Goal: Complete application form: Complete application form

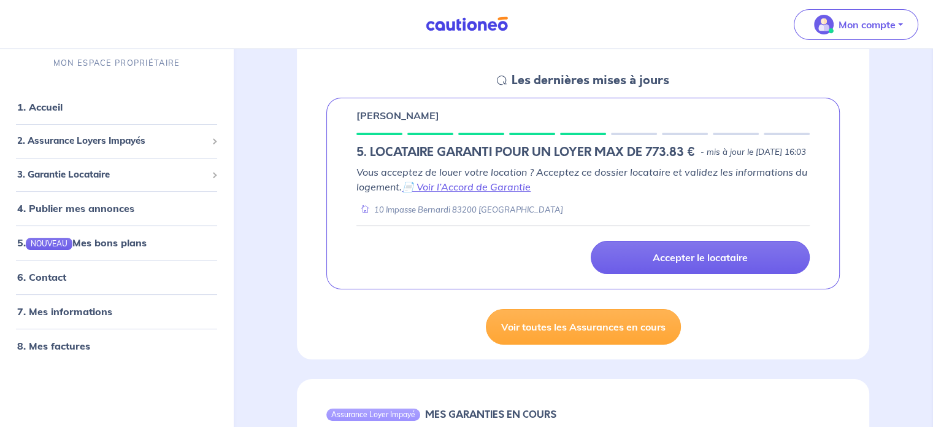
scroll to position [158, 0]
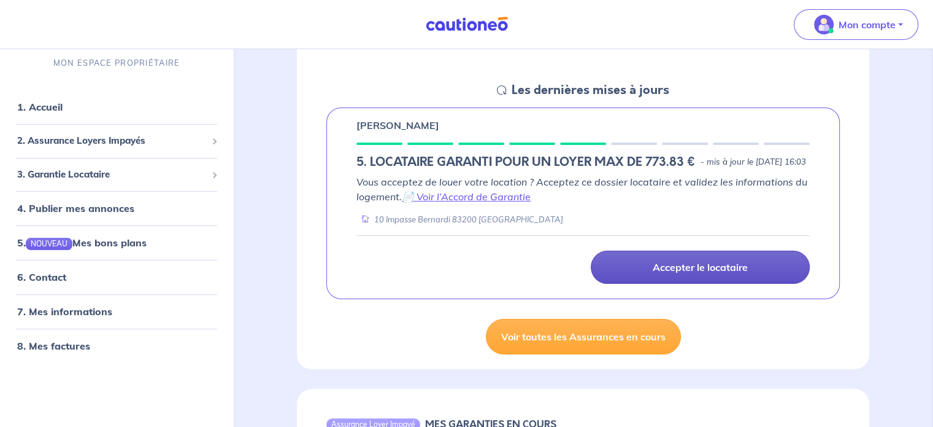
click at [643, 284] on link "Accepter le locataire" at bounding box center [700, 266] width 219 height 33
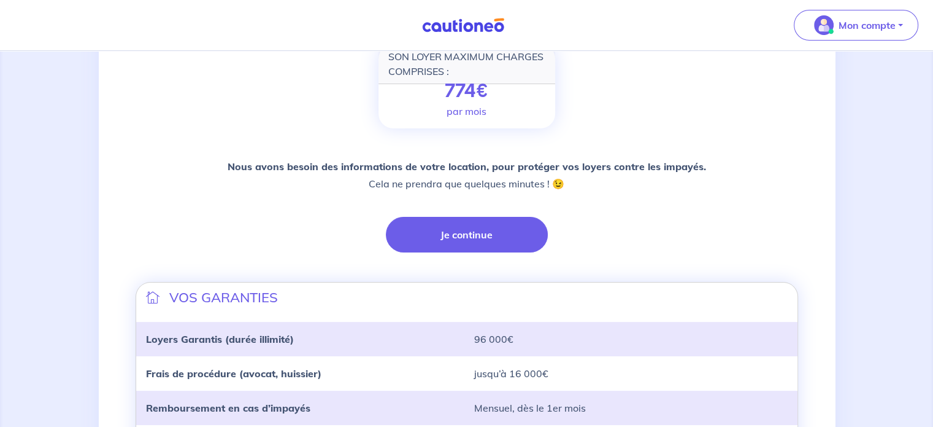
scroll to position [194, 0]
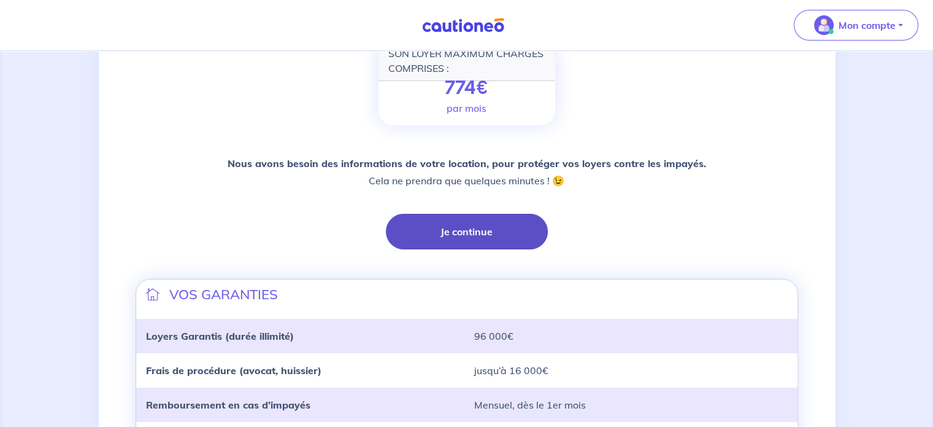
click at [506, 237] on button "Je continue" at bounding box center [467, 232] width 162 height 36
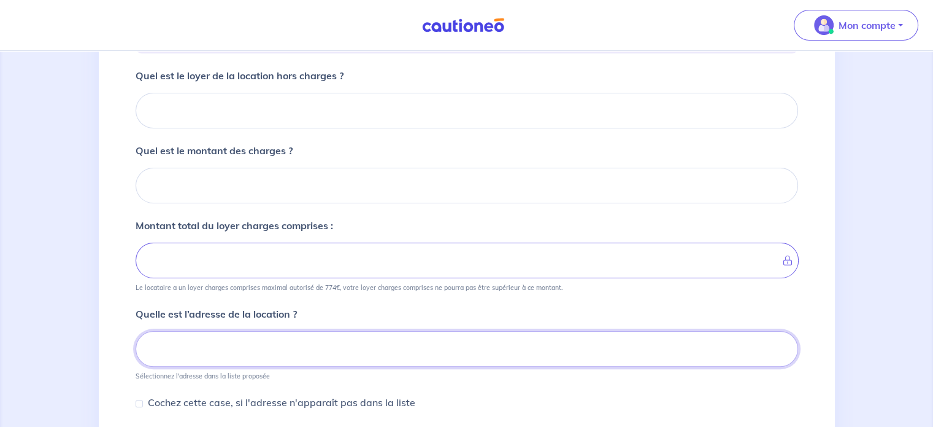
scroll to position [214, 0]
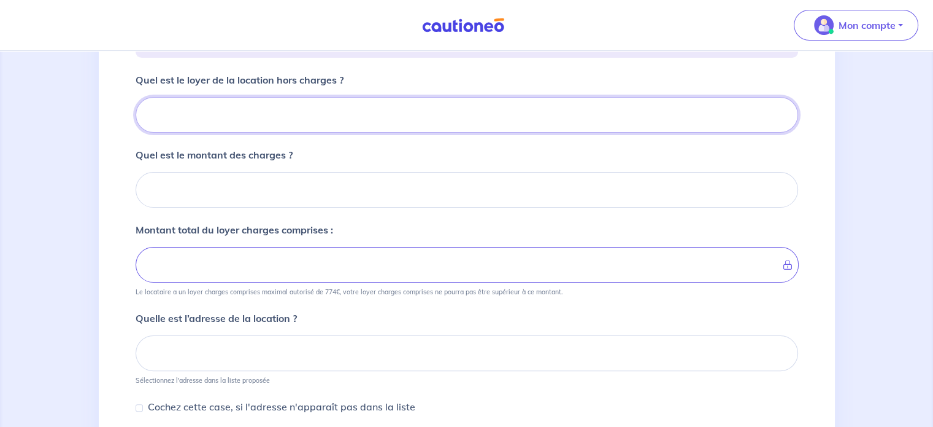
click at [224, 99] on input "Quel est le loyer de la location hors charges ?" at bounding box center [467, 115] width 663 height 36
type input "7"
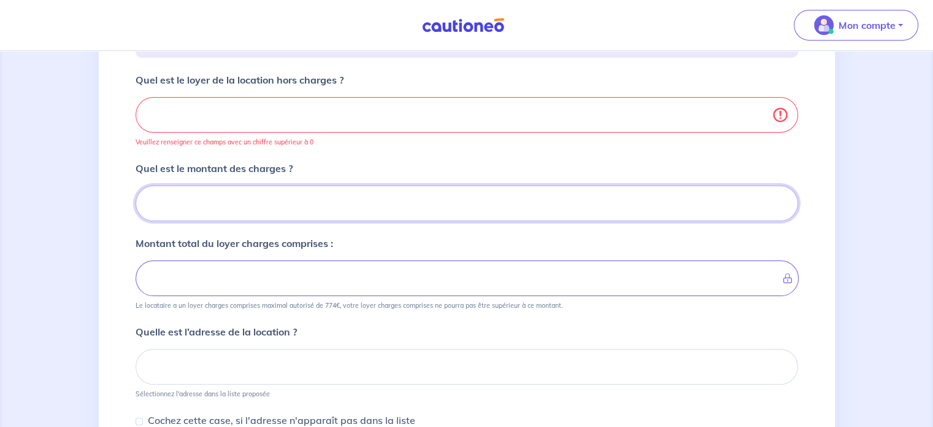
click at [293, 190] on input "Quel est le montant des charges ?" at bounding box center [467, 203] width 663 height 36
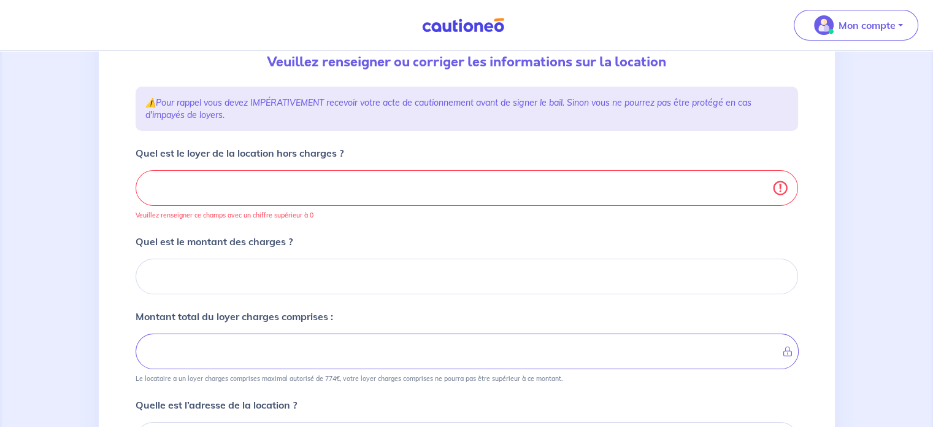
scroll to position [137, 0]
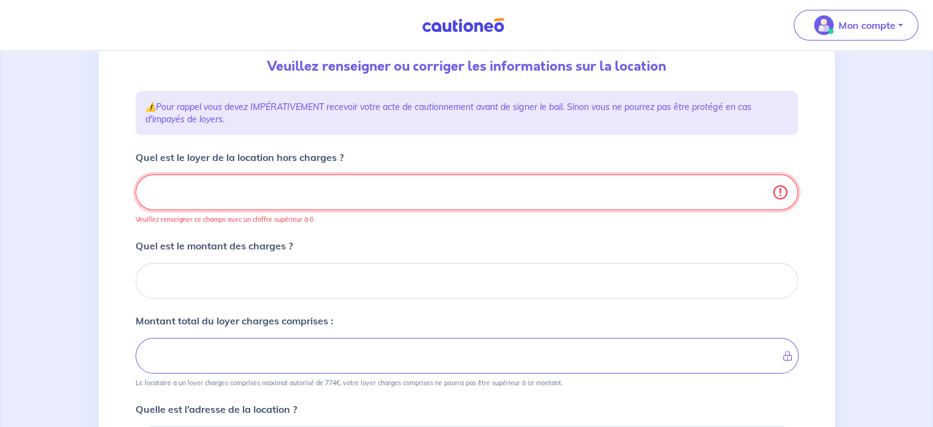
click at [293, 190] on input "Quel est le loyer de la location hors charges ?" at bounding box center [467, 192] width 663 height 36
click at [236, 202] on input "Quel est le loyer de la location hors charges ?" at bounding box center [467, 192] width 663 height 36
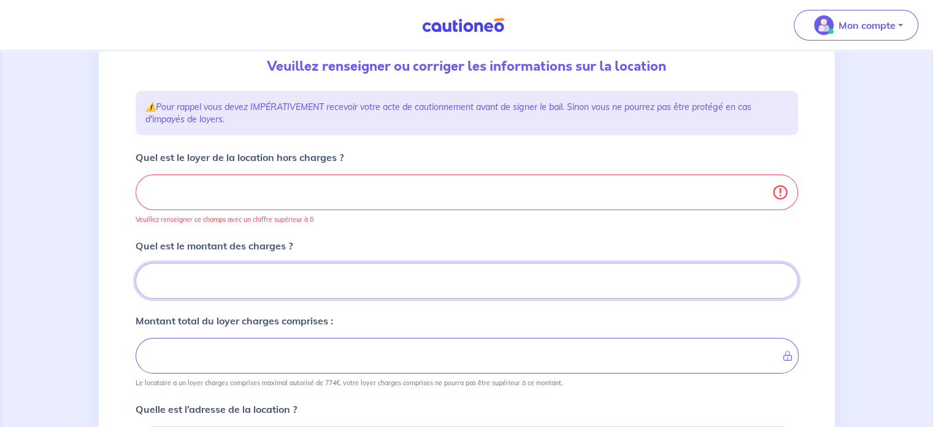
click at [276, 293] on input "Quel est le montant des charges ?" at bounding box center [467, 281] width 663 height 36
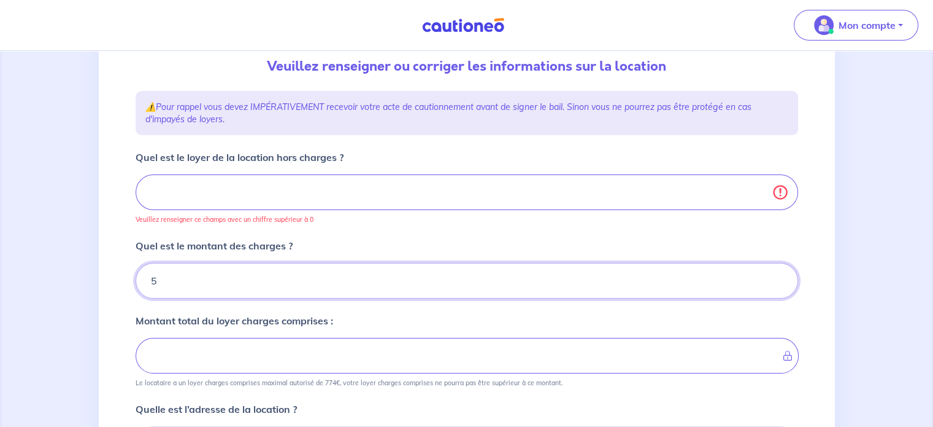
type input "55"
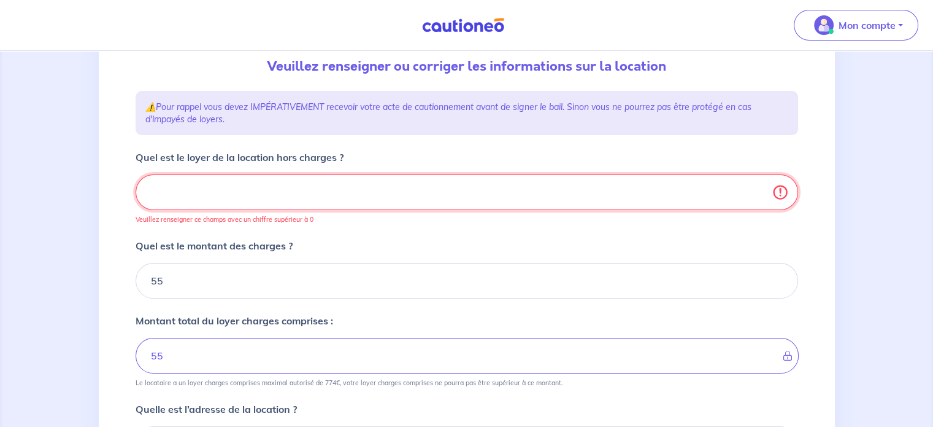
click at [231, 189] on input "Quel est le loyer de la location hors charges ?" at bounding box center [467, 192] width 663 height 36
type input "7"
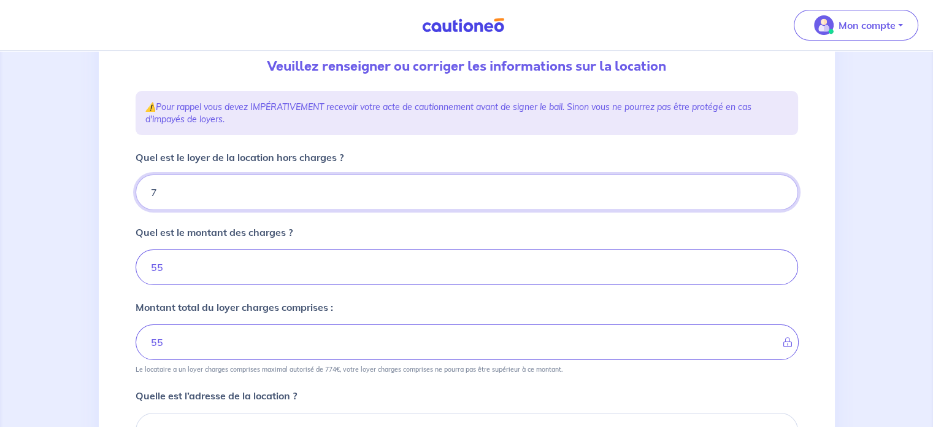
type input "62"
type input "72"
type input "127"
type input "720"
type input "775"
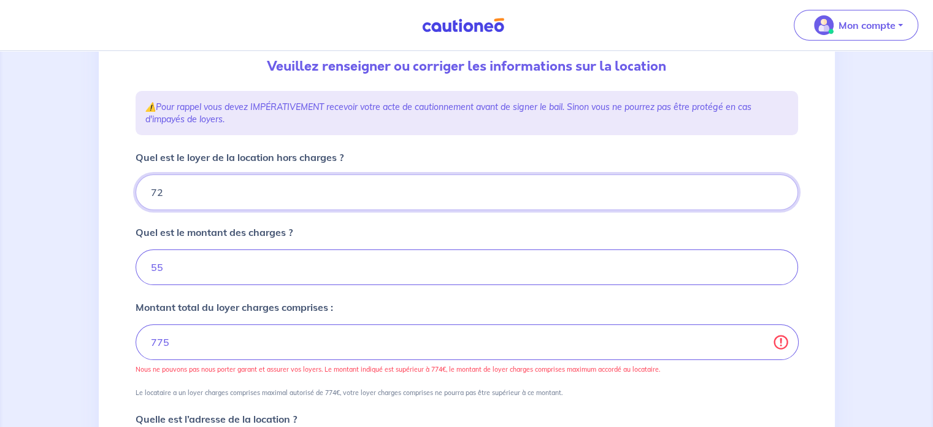
type input "7"
type input "127"
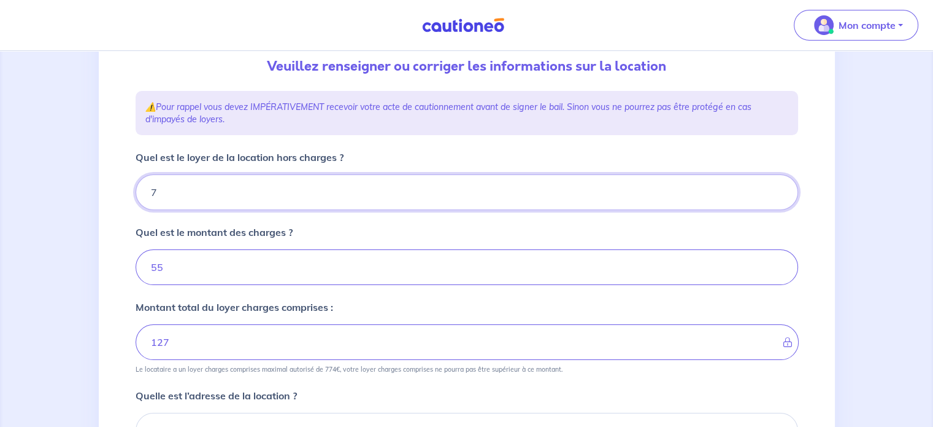
type input "71"
type input "126"
type input "719"
type input "774"
type input "719"
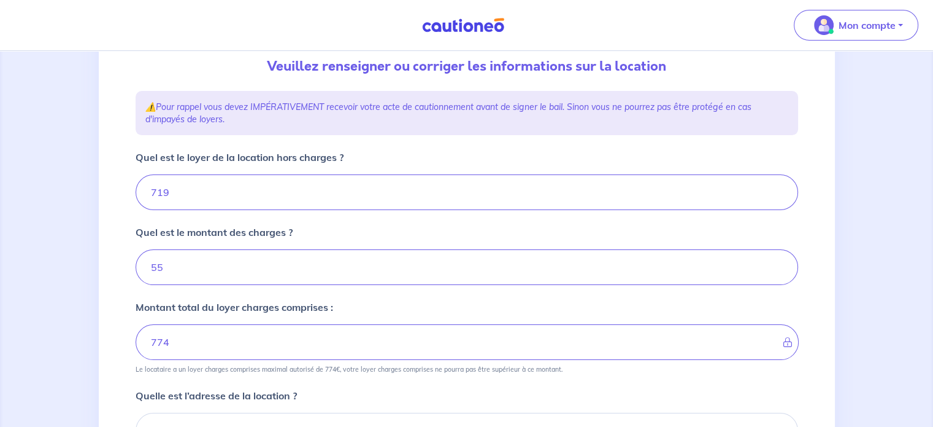
click at [120, 260] on div "1 2 3 4 Informations location Informations propriétaire Informations bail Valid…" at bounding box center [467, 307] width 736 height 727
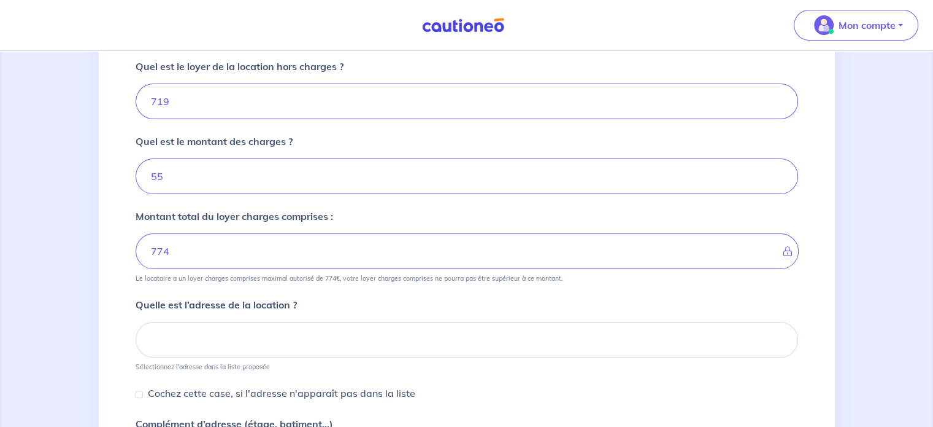
scroll to position [229, 0]
click at [569, 384] on div "Cochez cette case, si l'adresse n'apparaît pas dans la liste" at bounding box center [467, 392] width 663 height 16
click at [61, 311] on div "1 2 3 4 Informations location Informations propriétaire Informations bail Valid…" at bounding box center [466, 215] width 933 height 786
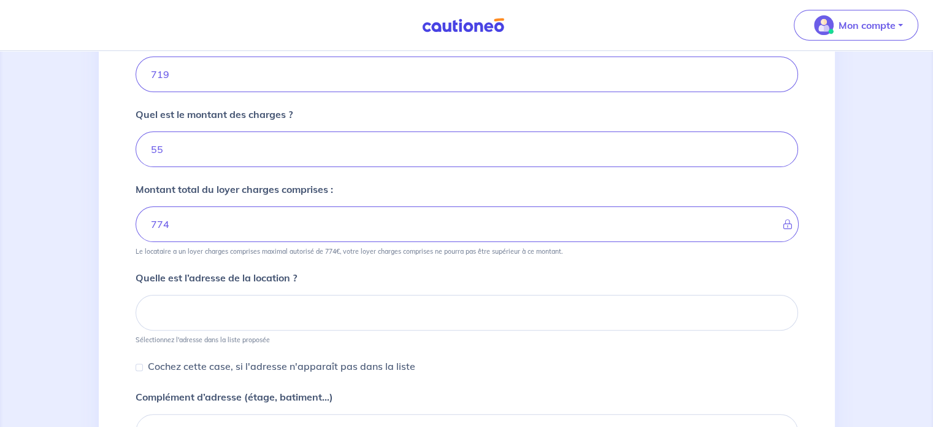
scroll to position [261, 0]
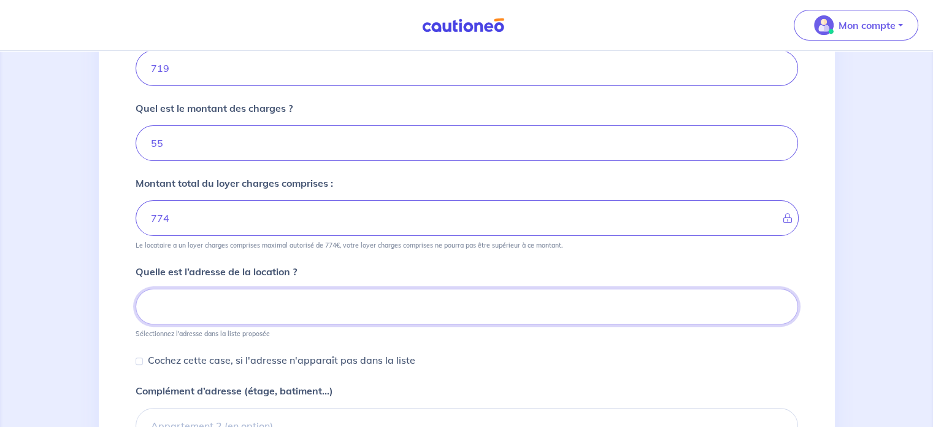
click at [244, 314] on input at bounding box center [467, 306] width 663 height 36
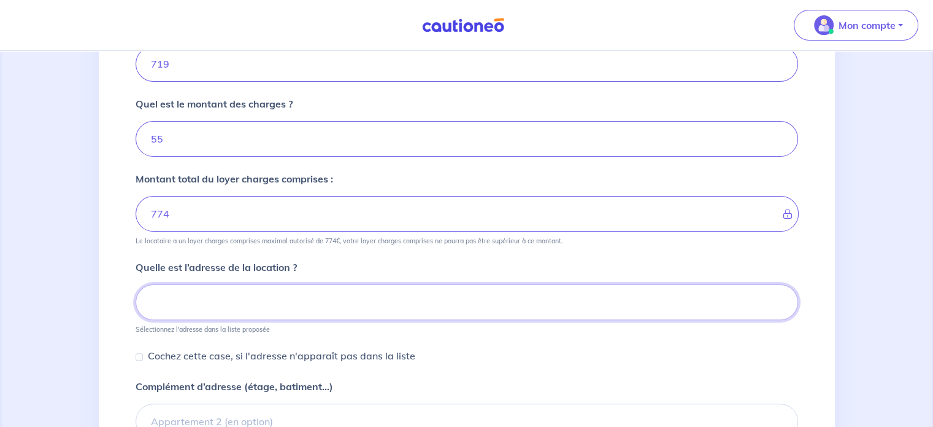
scroll to position [270, 0]
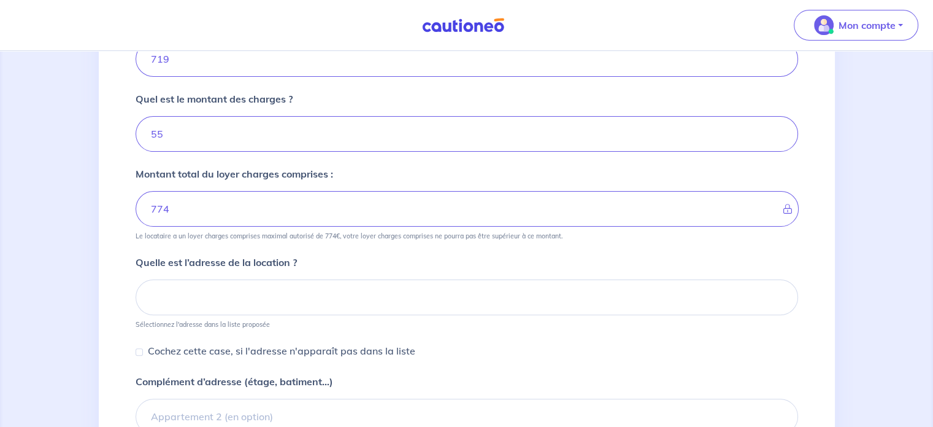
click at [416, 370] on form "Quel est le loyer de la location hors charges ? 719 Quel est le montant des cha…" at bounding box center [467, 265] width 663 height 496
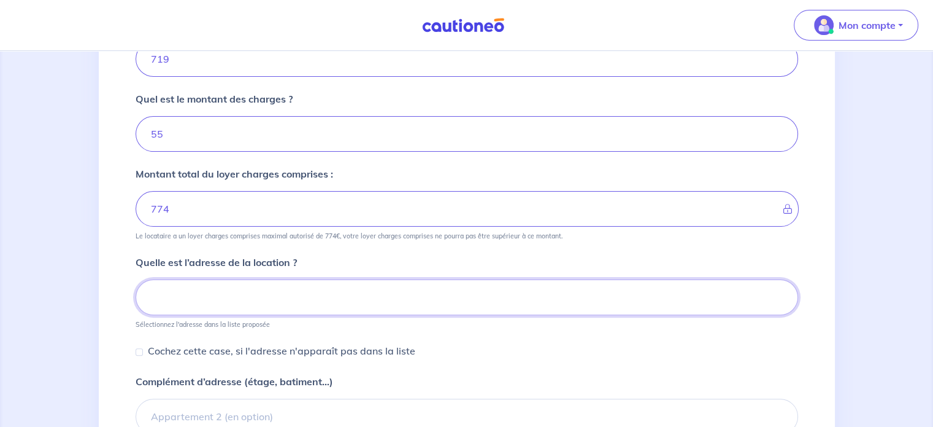
click at [207, 294] on input at bounding box center [467, 297] width 663 height 36
paste input "10 Impasse Bernardi"
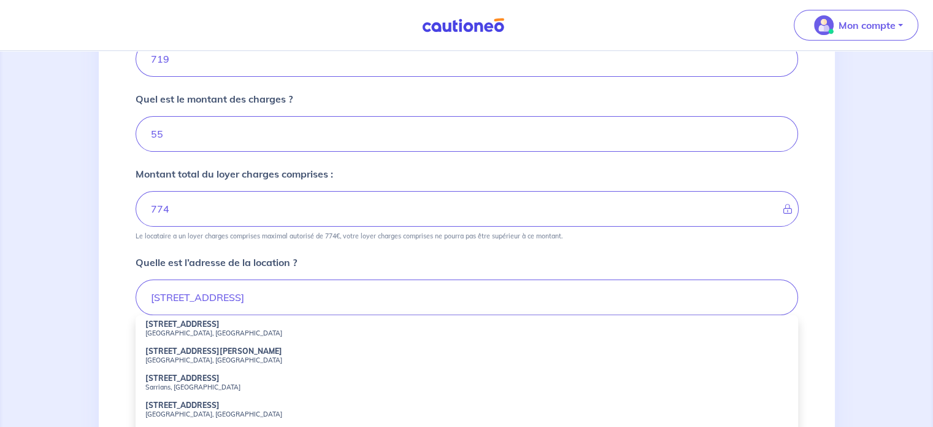
click at [194, 328] on small "Toulon, France" at bounding box center [466, 332] width 643 height 9
type input "110 Boulevard Paban, Toulon, France"
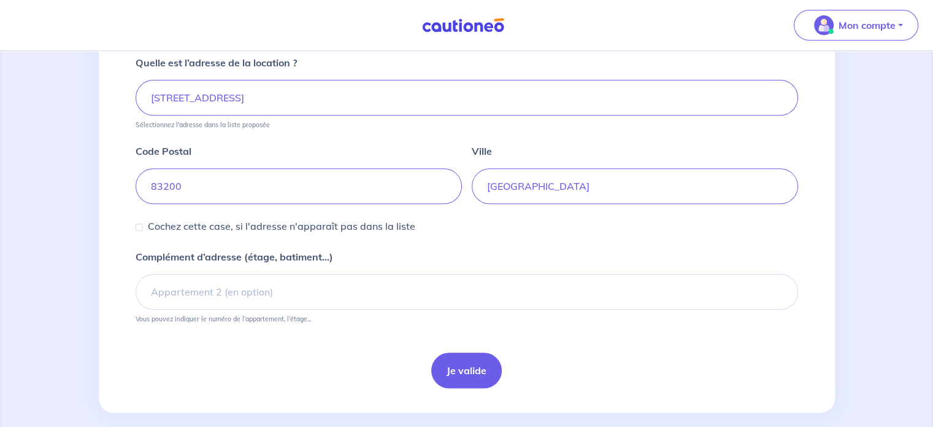
scroll to position [482, 0]
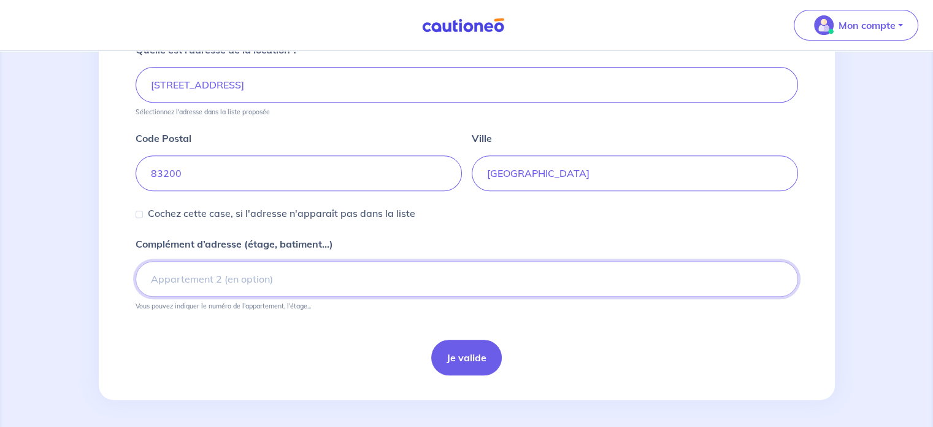
click at [349, 279] on input "Complément d’adresse (étage, batiment...)" at bounding box center [467, 279] width 663 height 36
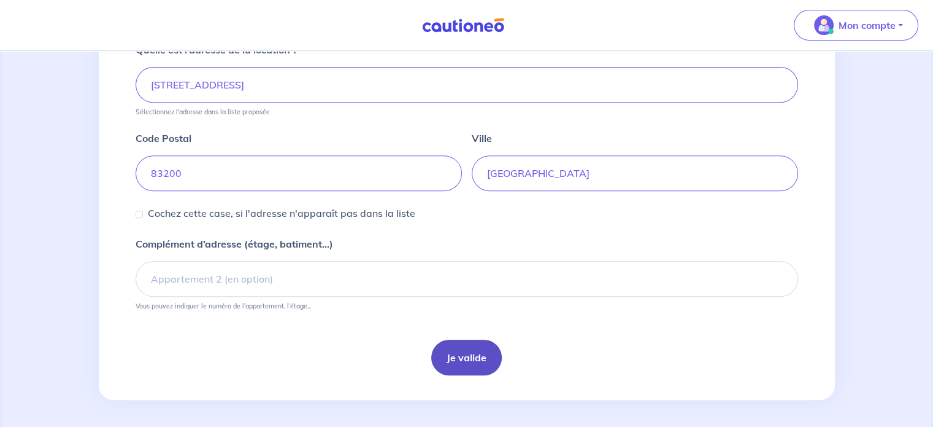
click at [468, 358] on button "Je valide" at bounding box center [466, 357] width 71 height 36
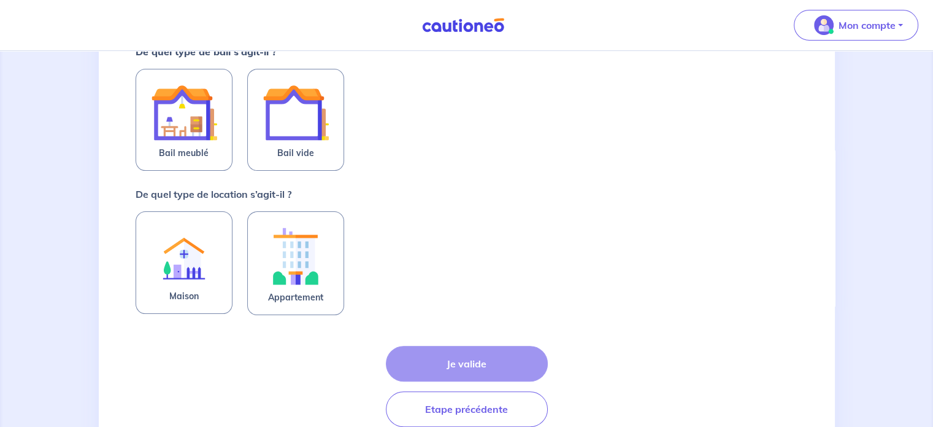
scroll to position [268, 0]
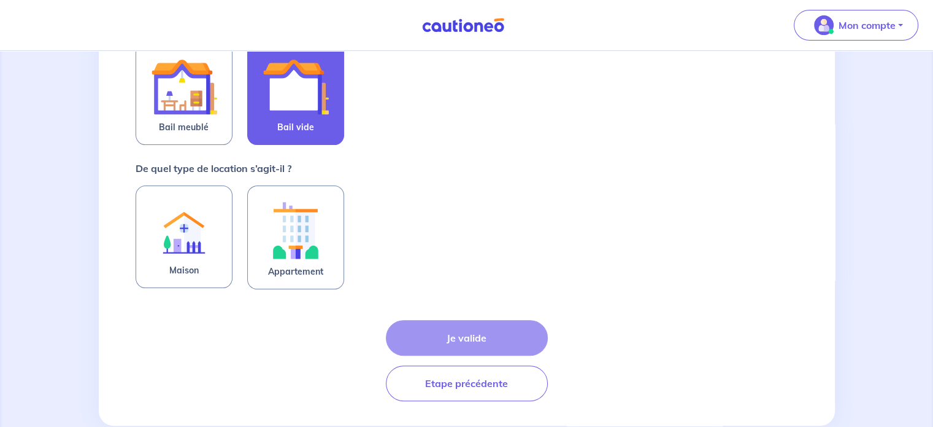
click at [324, 113] on img at bounding box center [296, 86] width 66 height 66
click at [0, 0] on input "Bail vide" at bounding box center [0, 0] width 0 height 0
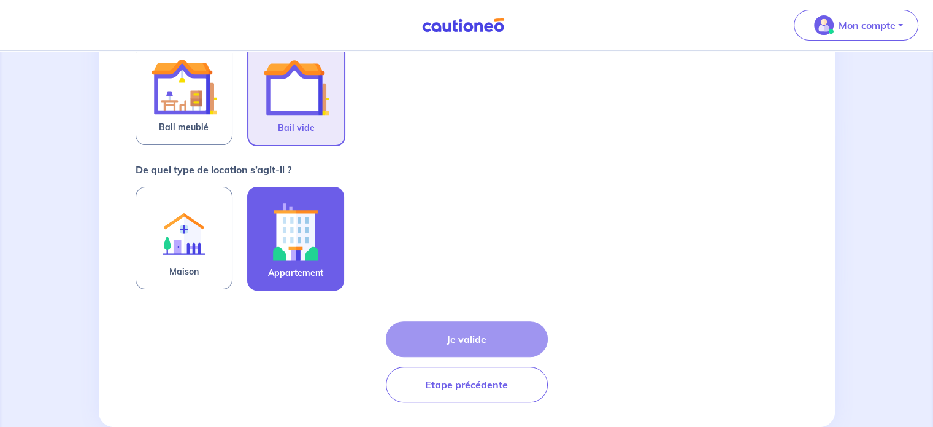
click at [278, 223] on img at bounding box center [296, 231] width 66 height 68
click at [0, 0] on input "Appartement" at bounding box center [0, 0] width 0 height 0
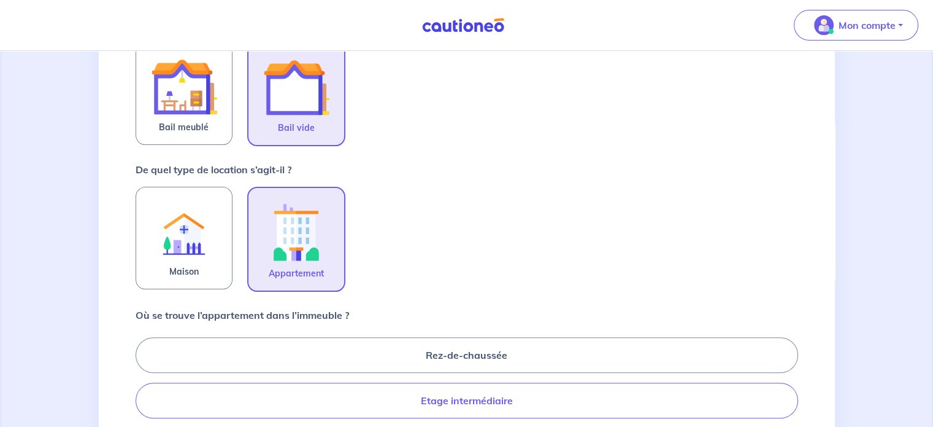
click at [295, 385] on label "Etage intermédiaire" at bounding box center [467, 400] width 663 height 36
click at [144, 396] on input "Etage intermédiaire" at bounding box center [140, 400] width 8 height 8
radio input "true"
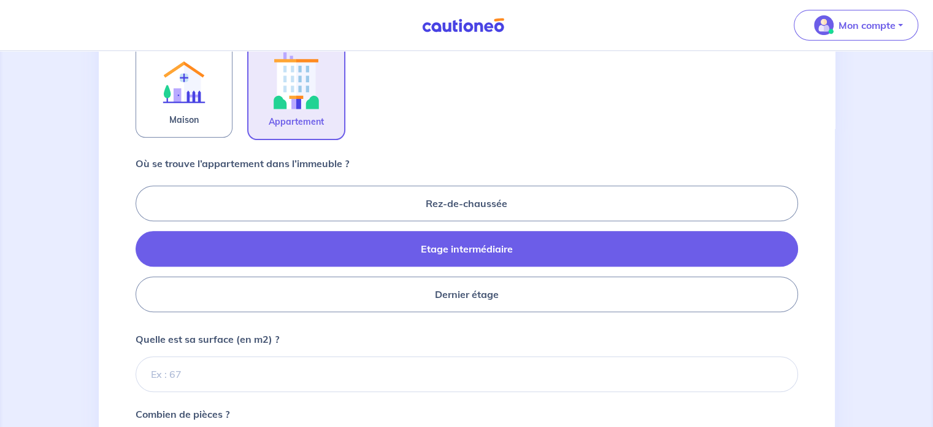
scroll to position [518, 0]
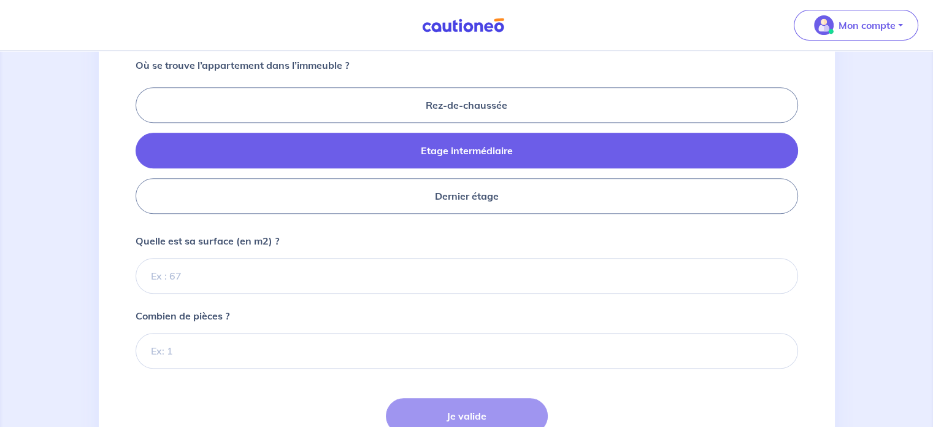
drag, startPoint x: 347, startPoint y: 245, endPoint x: 347, endPoint y: 258, distance: 13.5
click at [347, 258] on div "Quelle est sa surface (en m2) ?" at bounding box center [467, 263] width 663 height 60
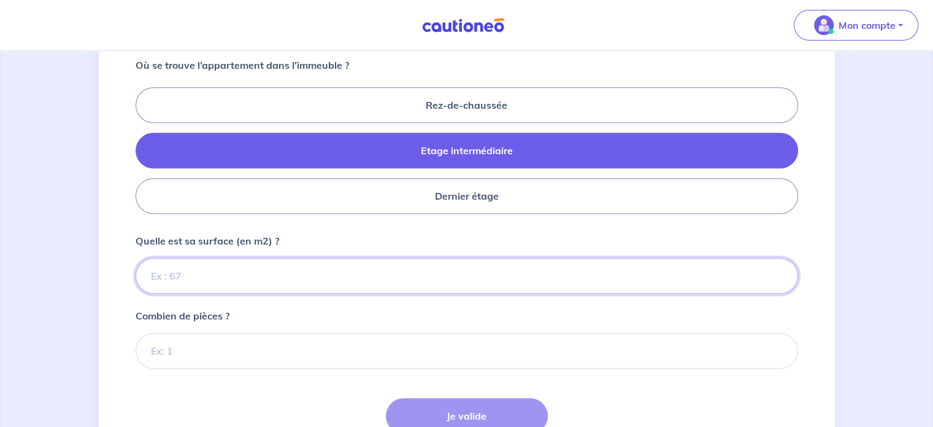
click at [347, 266] on input "Quelle est sa surface (en m2) ?" at bounding box center [467, 276] width 663 height 36
type input "40"
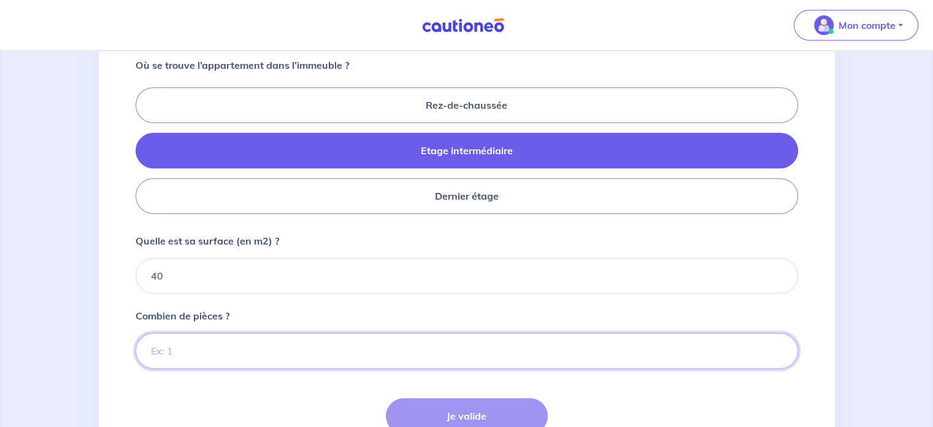
click at [346, 336] on input "Combien de pièces ?" at bounding box center [467, 351] width 663 height 36
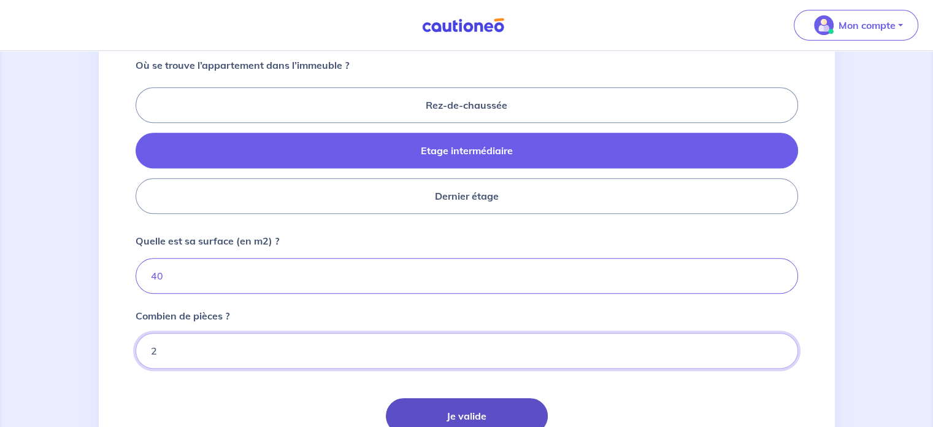
type input "2"
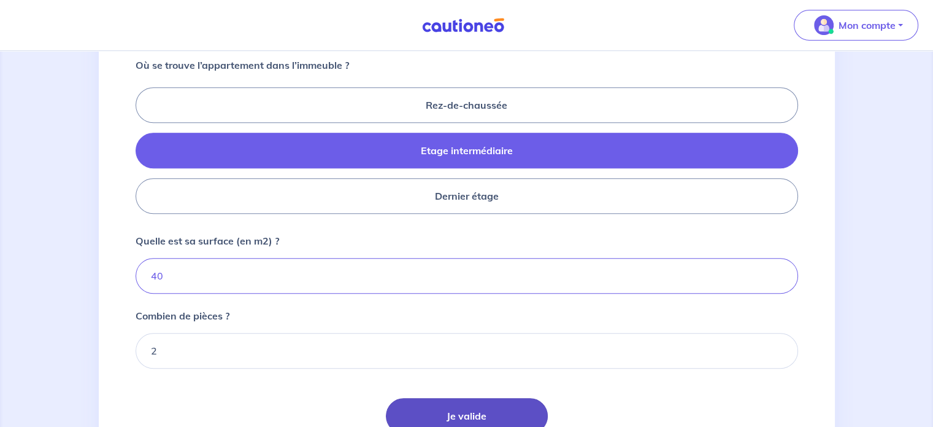
click at [432, 403] on button "Je valide" at bounding box center [467, 416] width 162 height 36
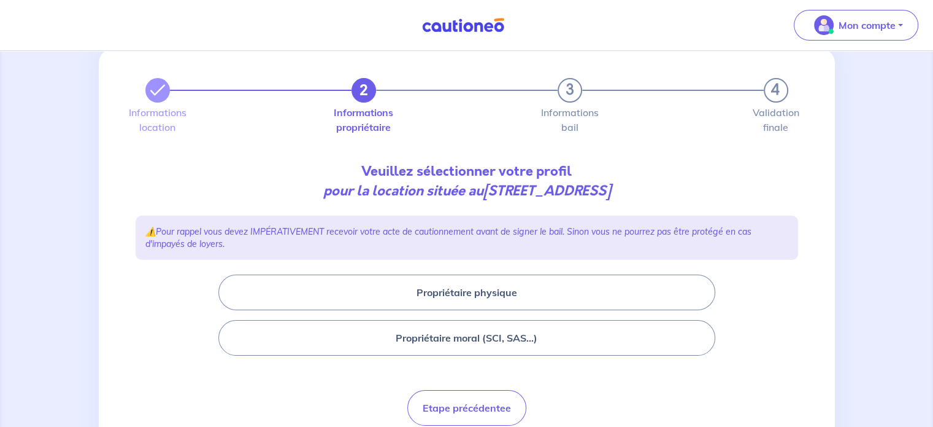
scroll to position [83, 0]
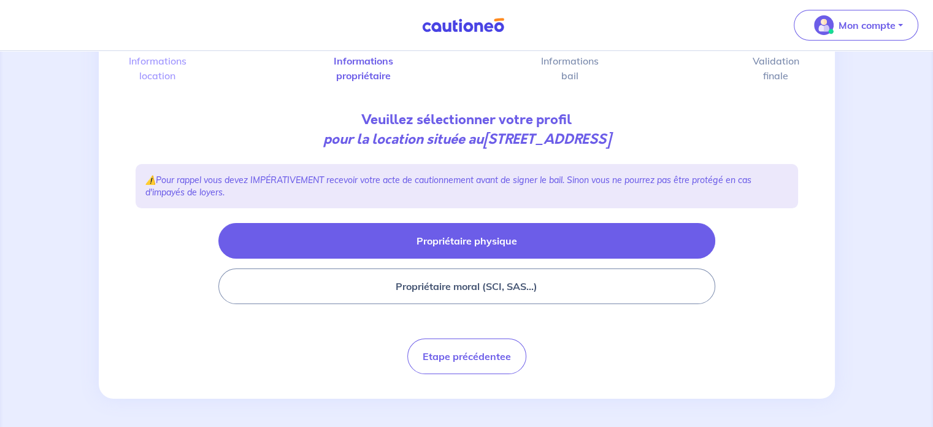
click at [538, 234] on button "Propriétaire physique" at bounding box center [466, 241] width 497 height 36
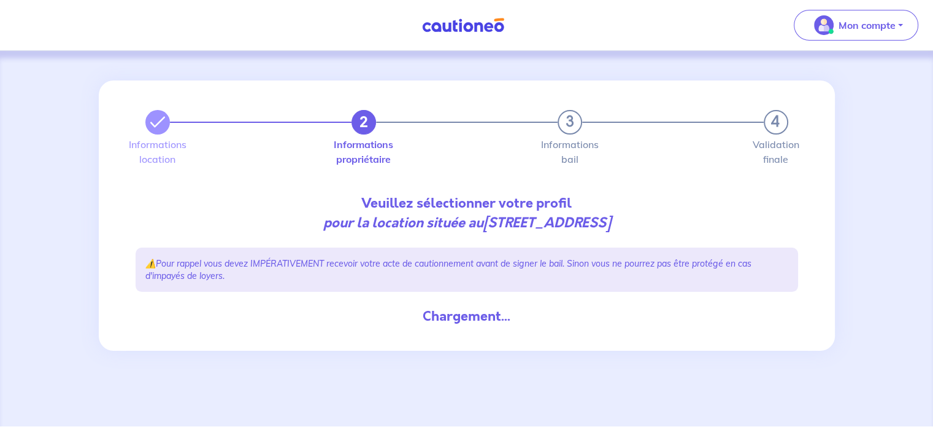
scroll to position [0, 0]
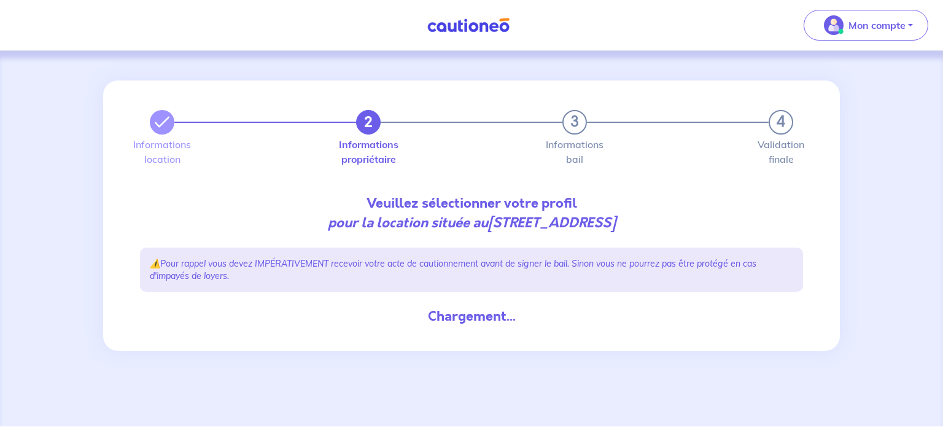
select select "FR"
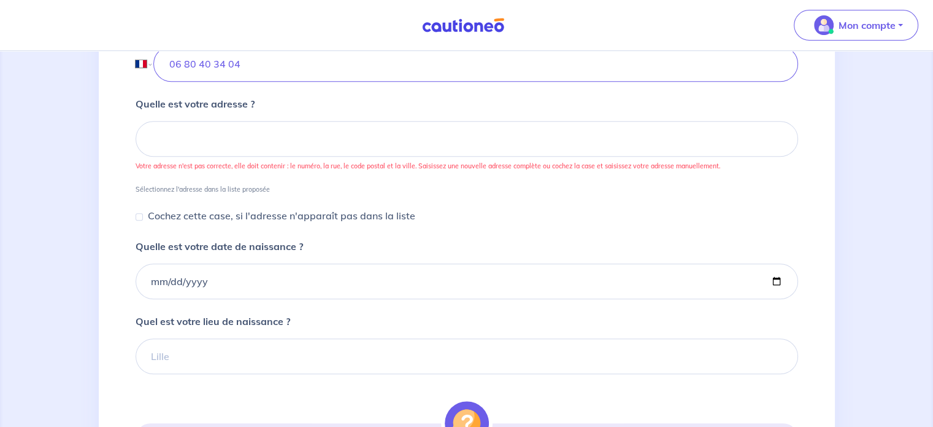
scroll to position [519, 0]
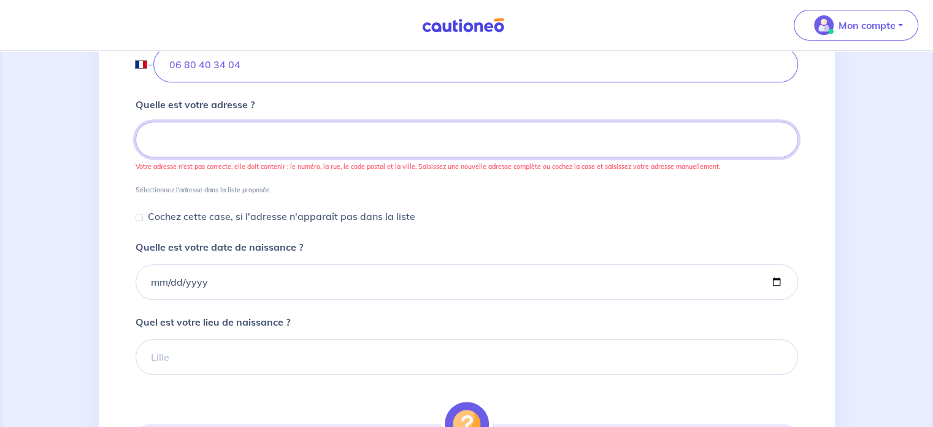
click at [224, 133] on input at bounding box center [467, 140] width 663 height 36
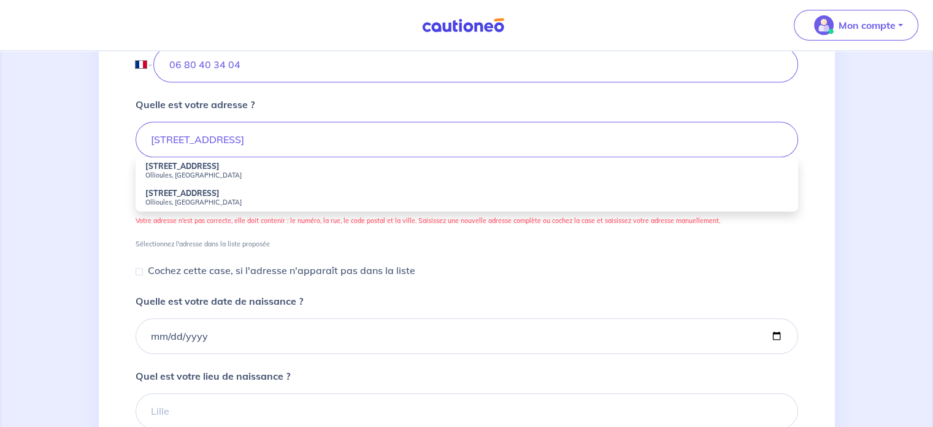
click at [187, 171] on small "Ollioules, France" at bounding box center [466, 175] width 643 height 9
type input "949 Route du Gros Cerveau, Ollioules, France"
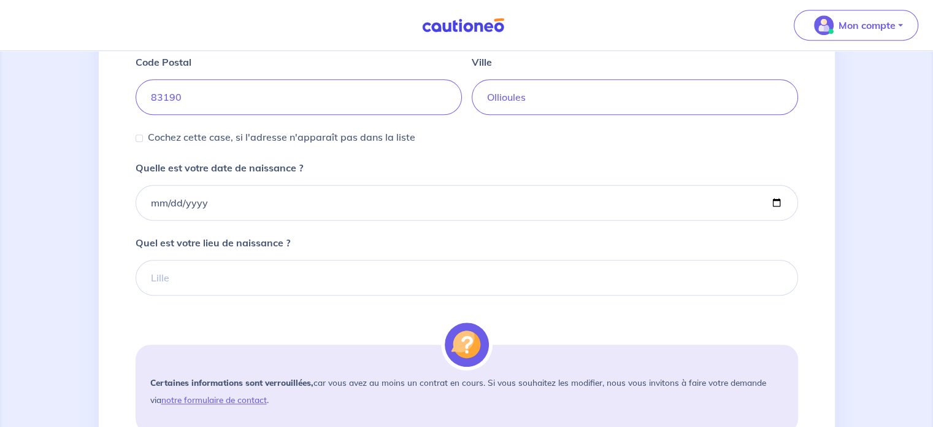
scroll to position [673, 0]
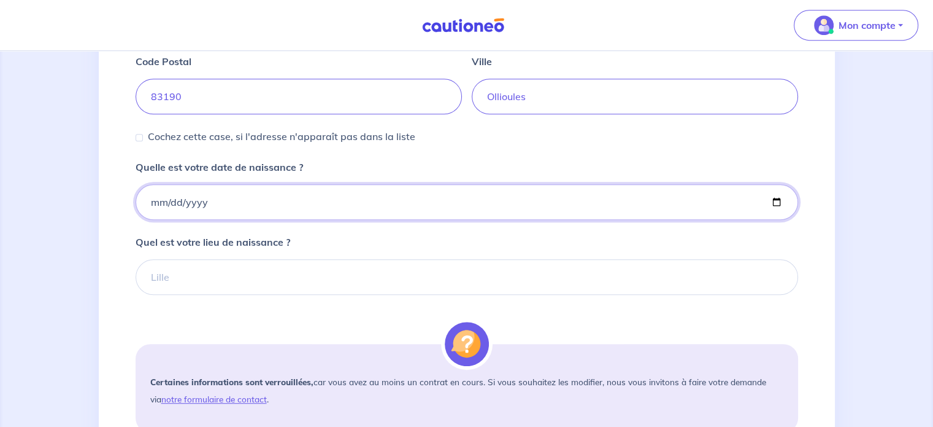
click at [150, 202] on input "Quelle est votre date de naissance ?" at bounding box center [467, 202] width 663 height 36
type input "1981-05-17"
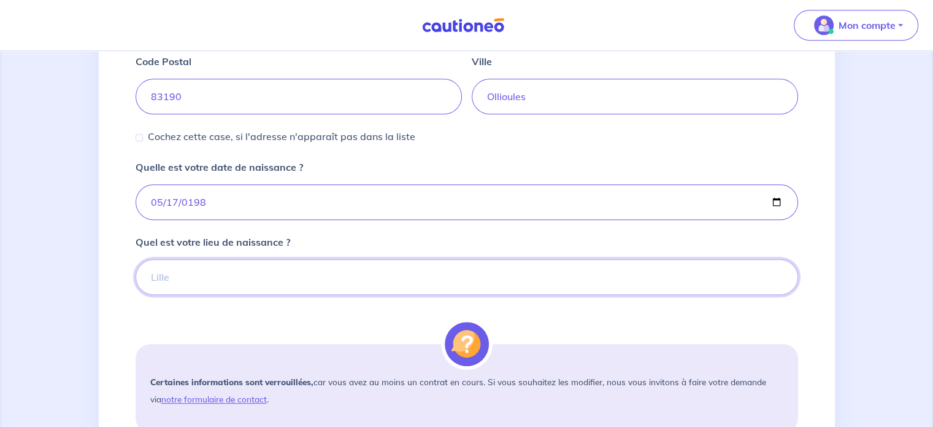
click at [206, 276] on input "Quel est votre lieu de naissance ?" at bounding box center [467, 277] width 663 height 36
type input "Clichy la garenne"
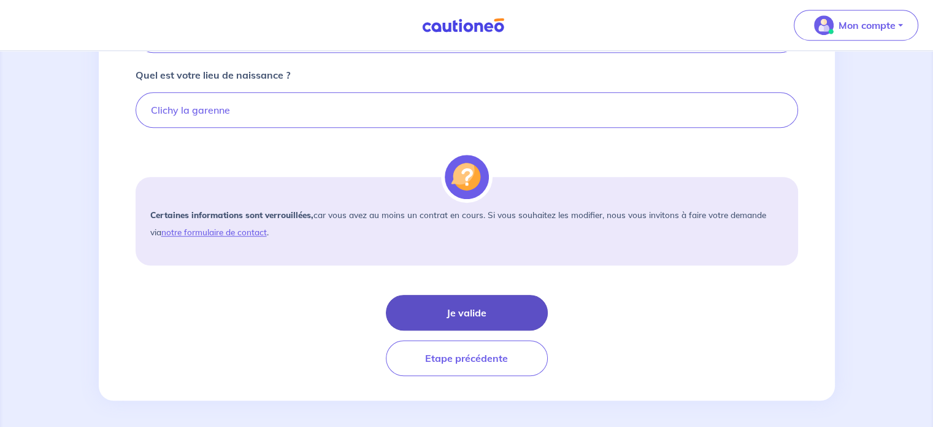
click at [438, 304] on button "Je valide" at bounding box center [467, 313] width 162 height 36
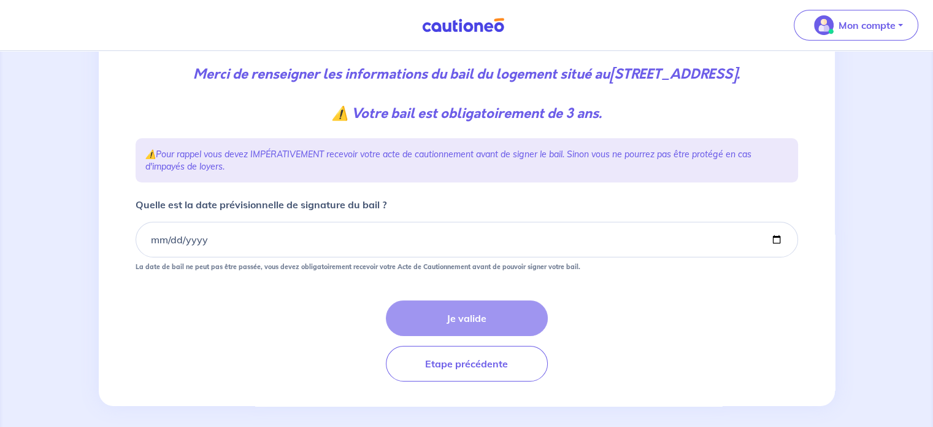
scroll to position [166, 0]
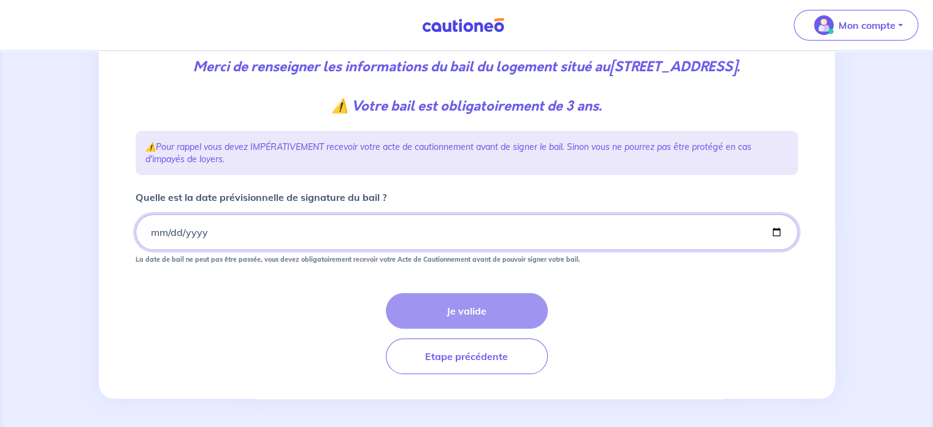
click at [150, 239] on input "Quelle est la date prévisionnelle de signature du bail ?" at bounding box center [467, 232] width 663 height 36
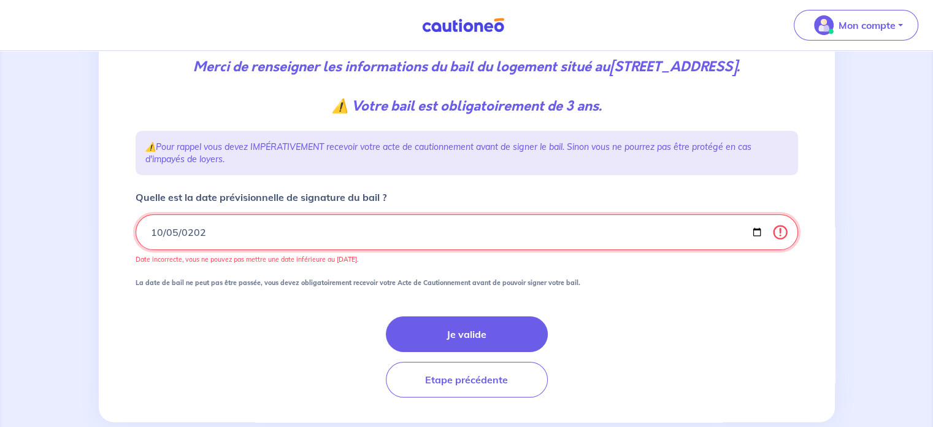
type input "2025-10-05"
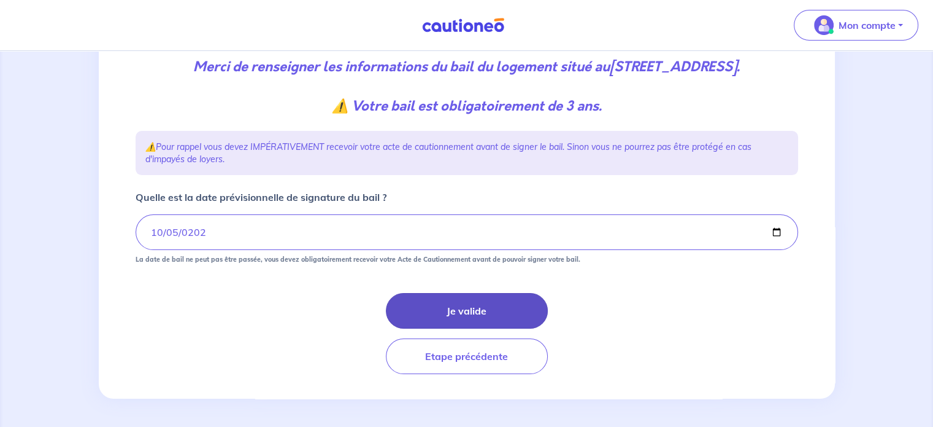
click at [434, 321] on button "Je valide" at bounding box center [467, 311] width 162 height 36
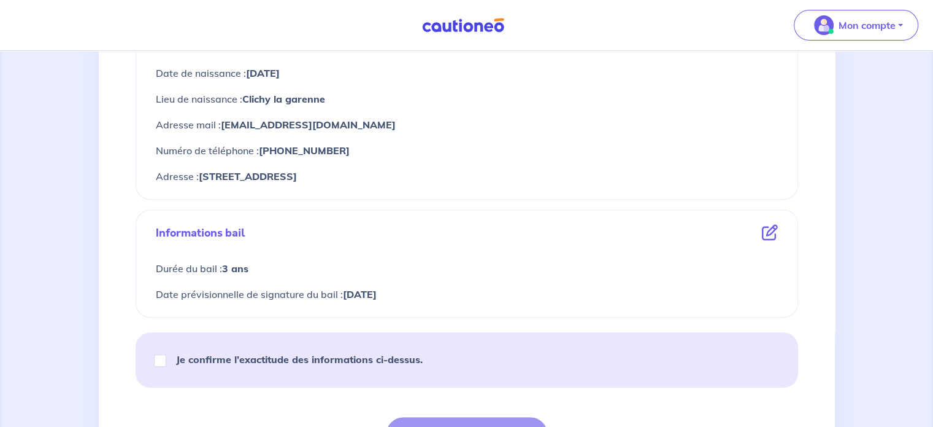
scroll to position [652, 0]
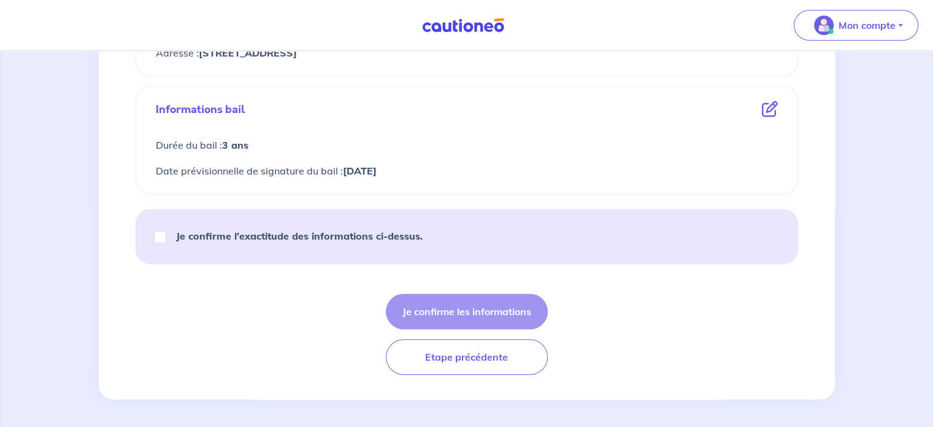
click at [248, 244] on div "Je confirme l’exactitude des informations ci-dessus." at bounding box center [293, 235] width 287 height 34
click at [271, 245] on div "Je confirme l’exactitude des informations ci-dessus." at bounding box center [293, 235] width 287 height 34
click at [338, 206] on form "Informations location Loyer hors charges : 719€ Montant des charges : 55€ Loyer…" at bounding box center [467, 9] width 663 height 730
click at [339, 239] on strong "Je confirme l’exactitude des informations ci-dessus." at bounding box center [299, 236] width 247 height 12
click at [166, 239] on input "Je confirme l’exactitude des informations ci-dessus." at bounding box center [160, 237] width 12 height 12
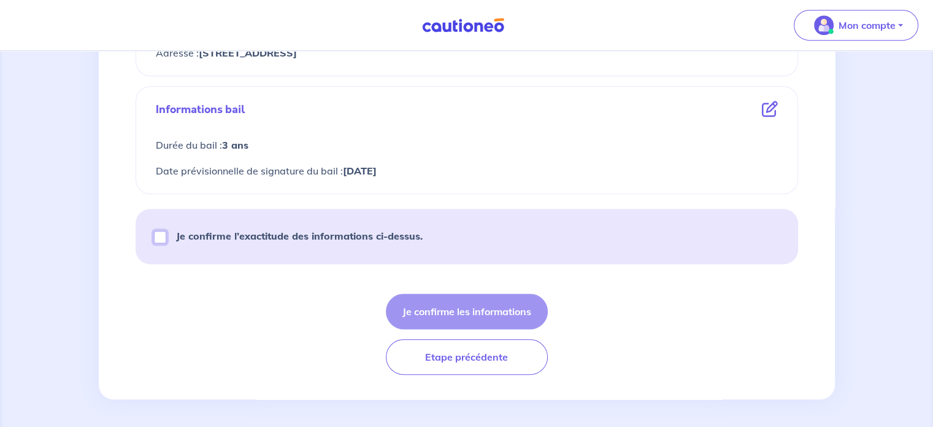
checkbox input "true"
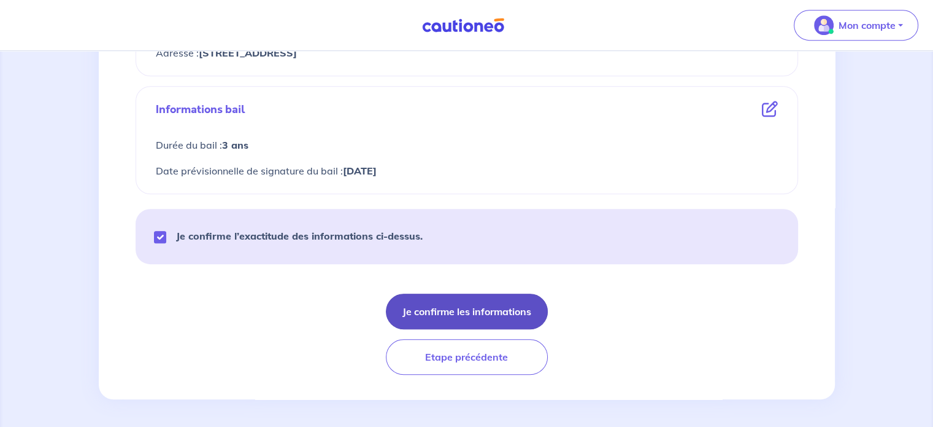
click at [427, 301] on button "Je confirme les informations" at bounding box center [467, 311] width 162 height 36
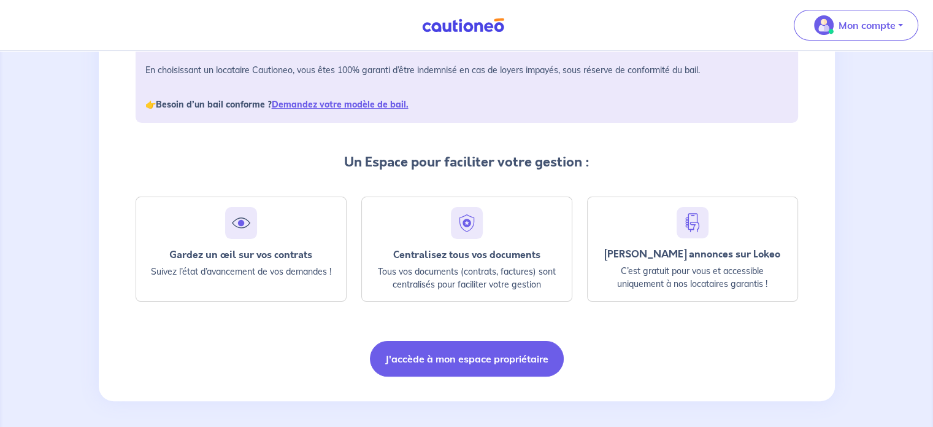
scroll to position [211, 0]
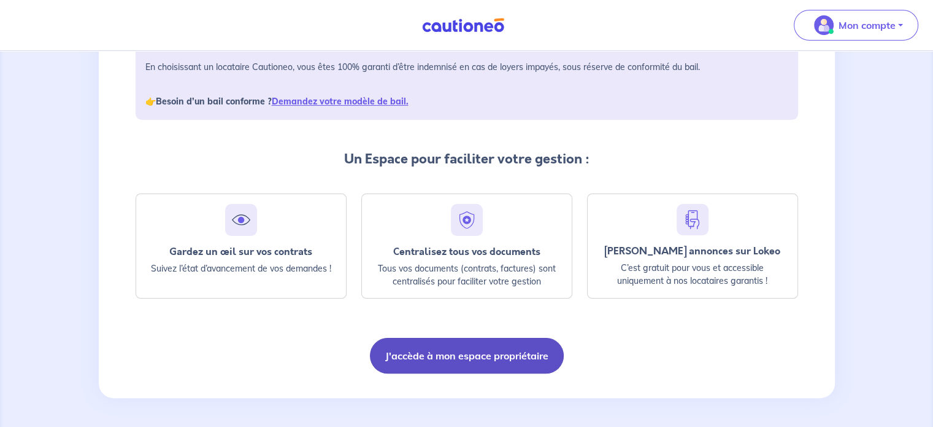
click at [437, 350] on button "J'accède à mon espace propriétaire" at bounding box center [467, 356] width 194 height 36
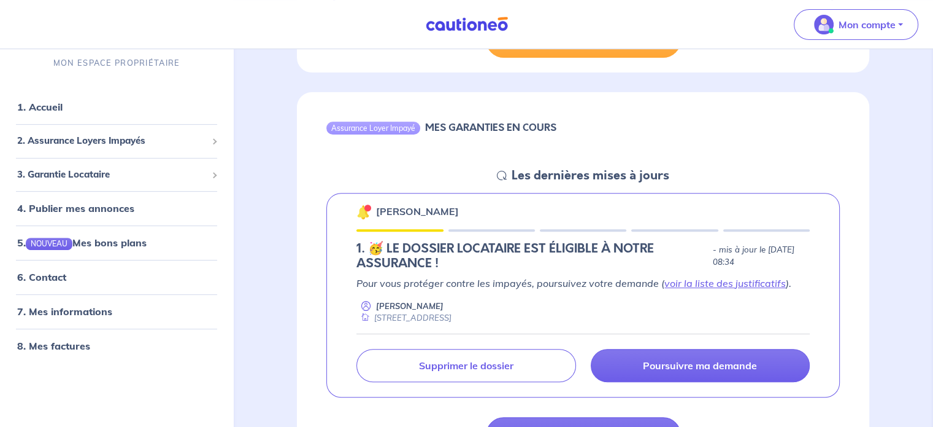
scroll to position [336, 0]
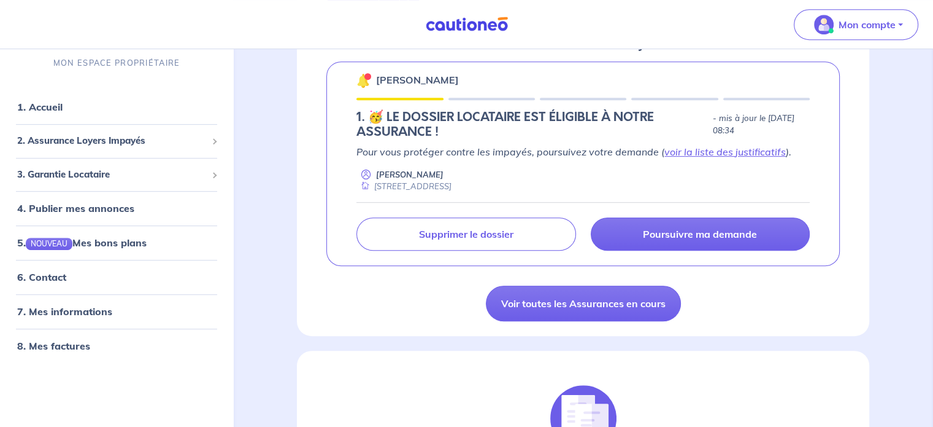
scroll to position [541, 0]
